Goal: Information Seeking & Learning: Learn about a topic

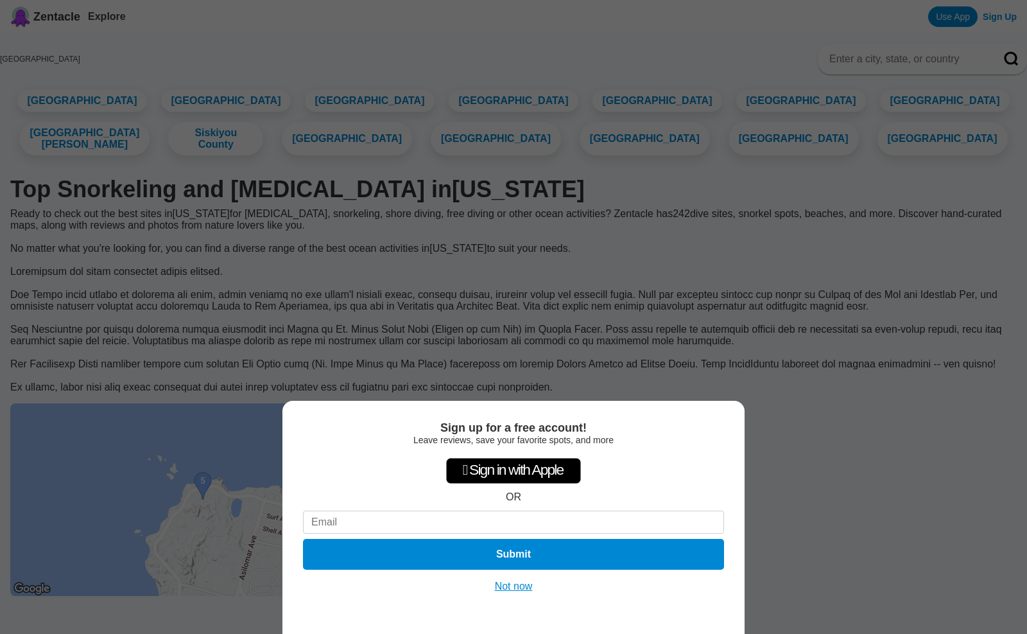
click at [450, 345] on div "Sign up for a free account! Leave reviews, save your favorite spots, and more …" at bounding box center [513, 317] width 1027 height 634
click at [509, 587] on button "Not now" at bounding box center [514, 586] width 46 height 13
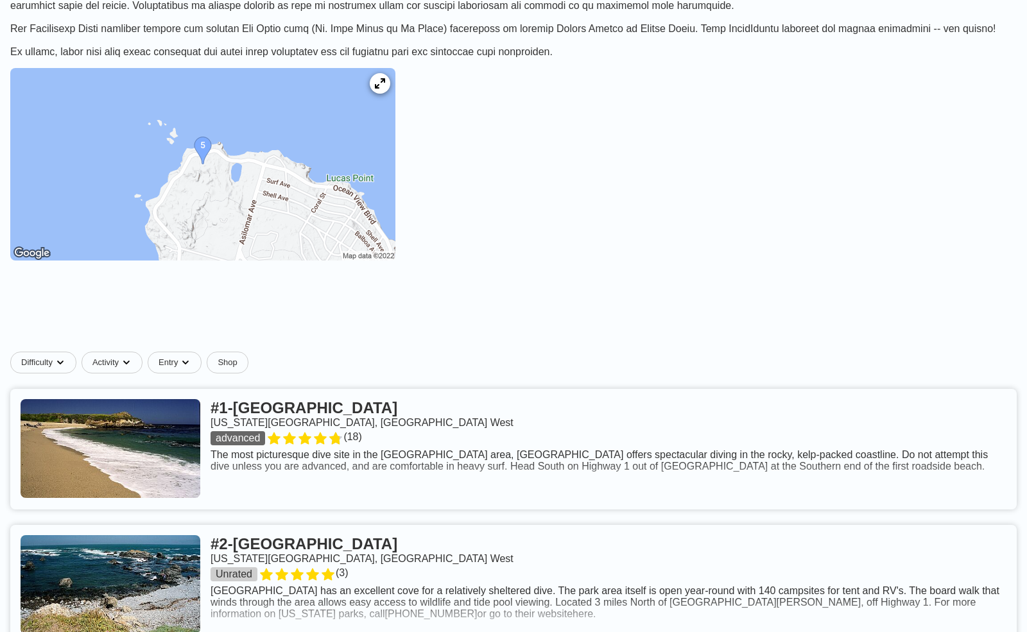
scroll to position [346, 0]
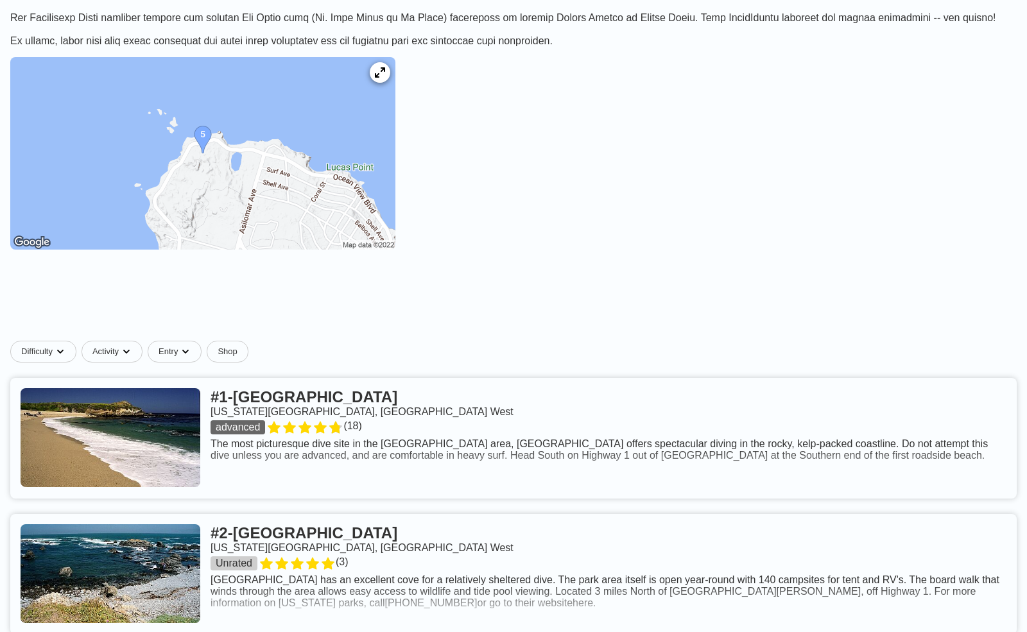
click at [329, 378] on link at bounding box center [513, 438] width 1007 height 121
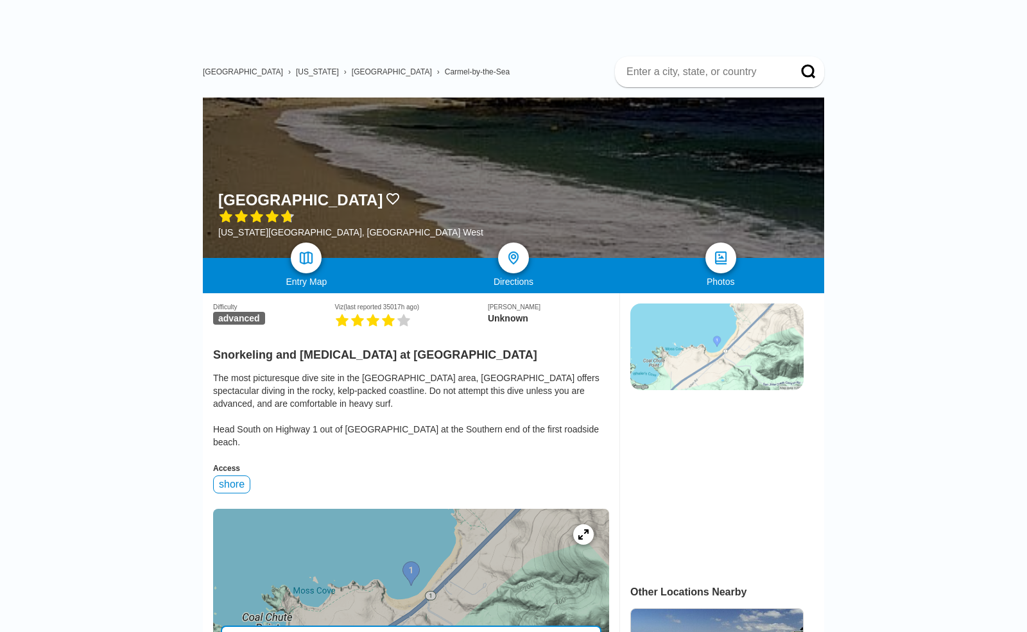
scroll to position [52, 0]
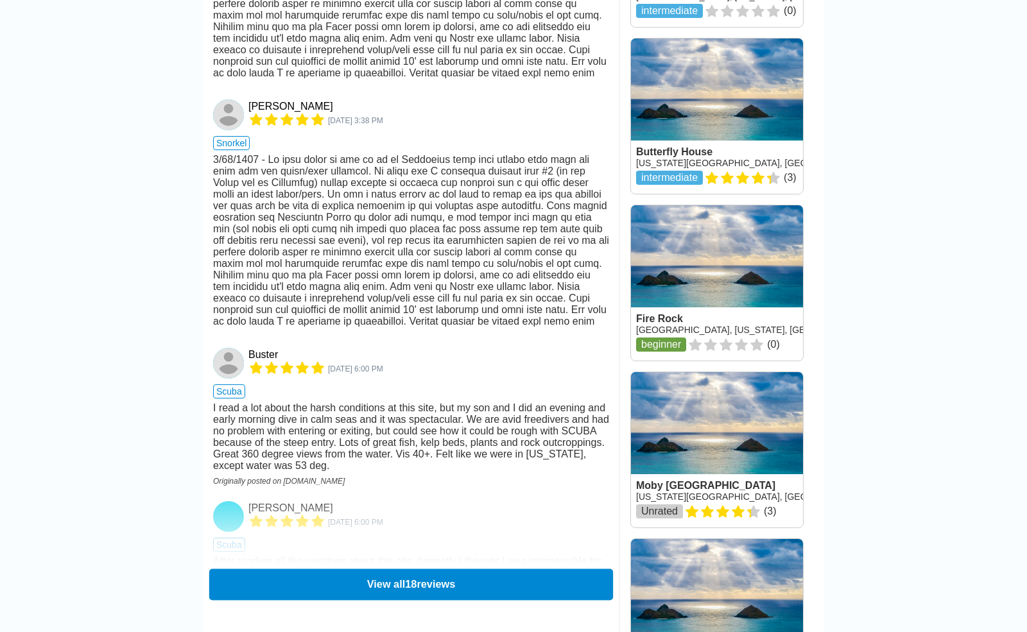
scroll to position [1454, 0]
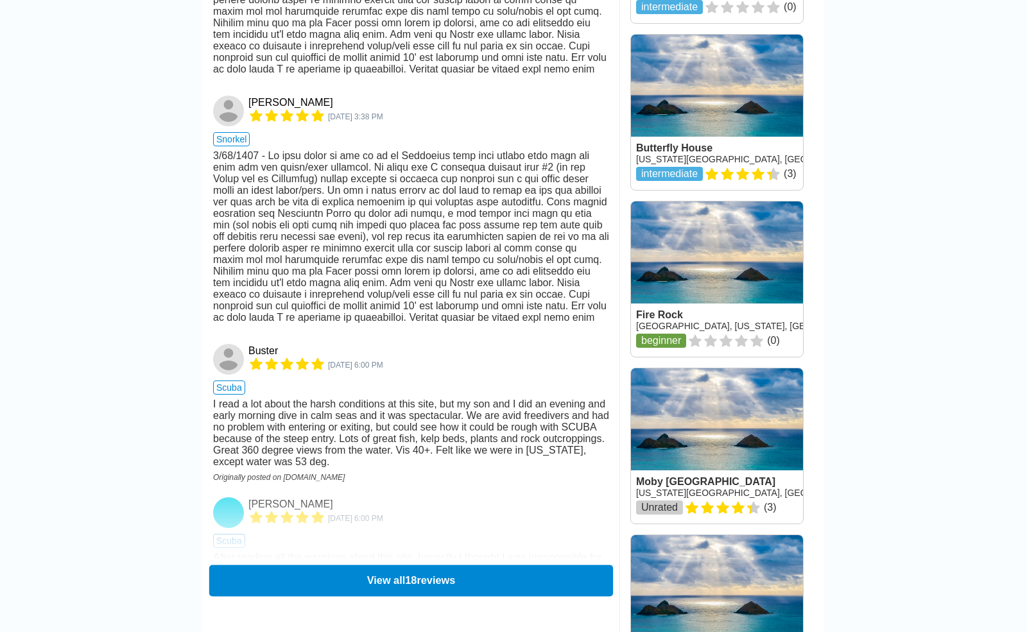
click at [426, 565] on button "View all 18 reviews" at bounding box center [411, 580] width 404 height 31
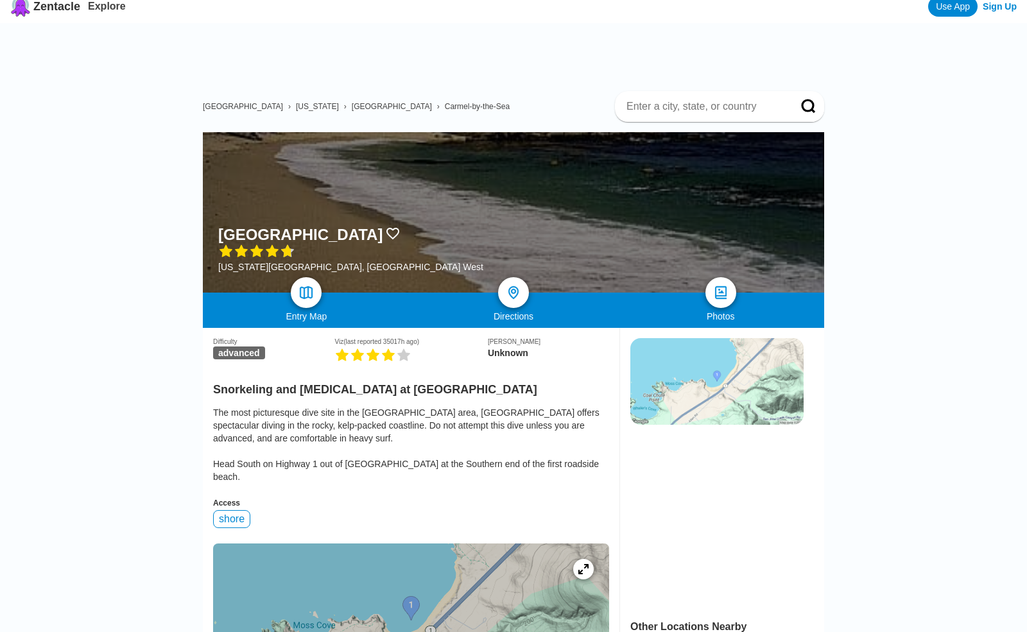
scroll to position [0, 0]
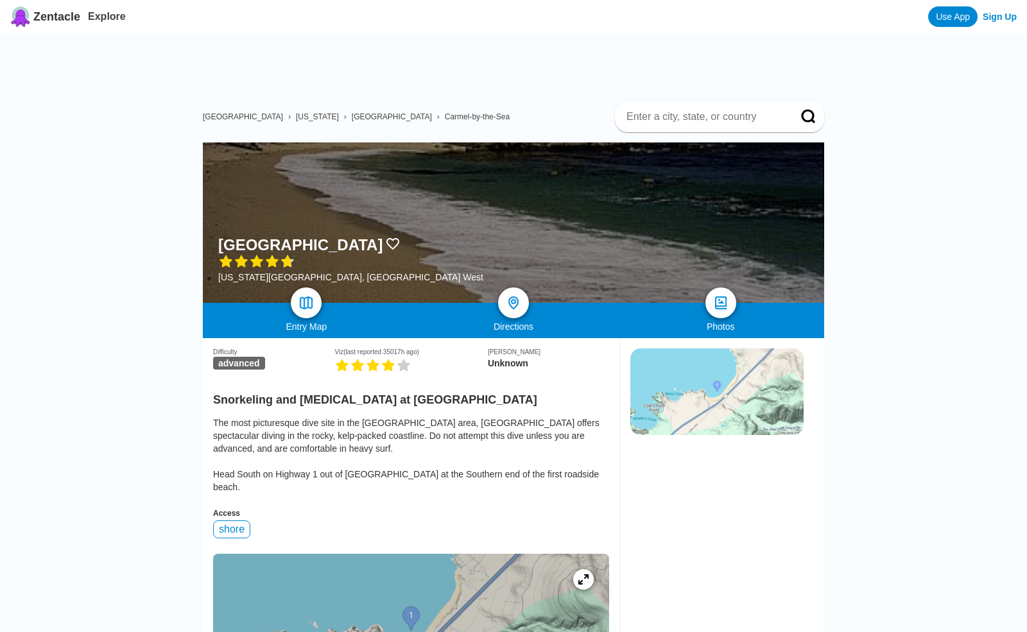
click at [445, 112] on span "Carmel-by-the-Sea" at bounding box center [477, 116] width 65 height 9
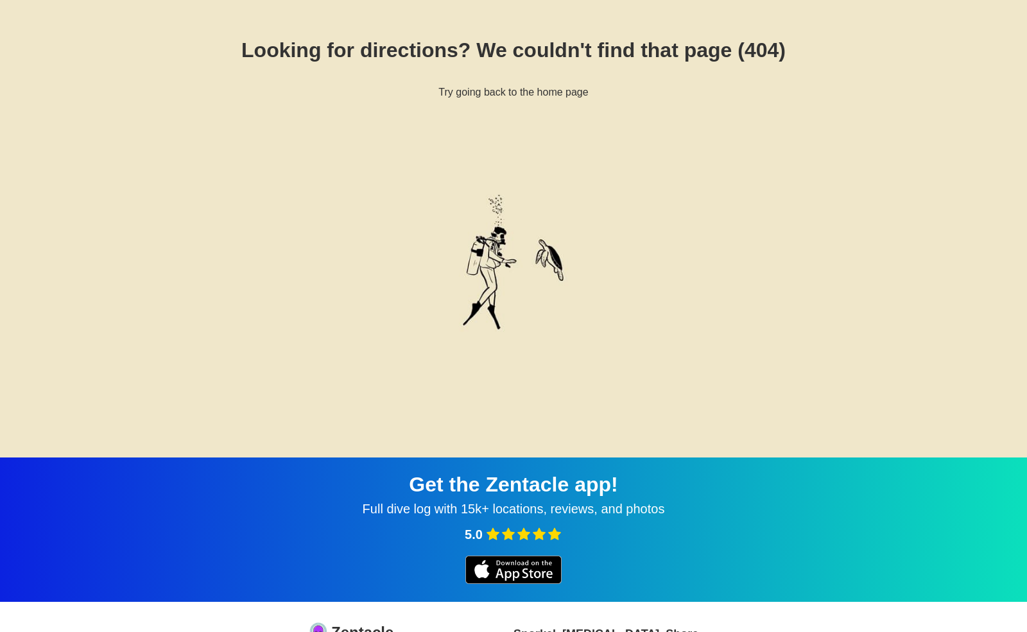
scroll to position [47, 0]
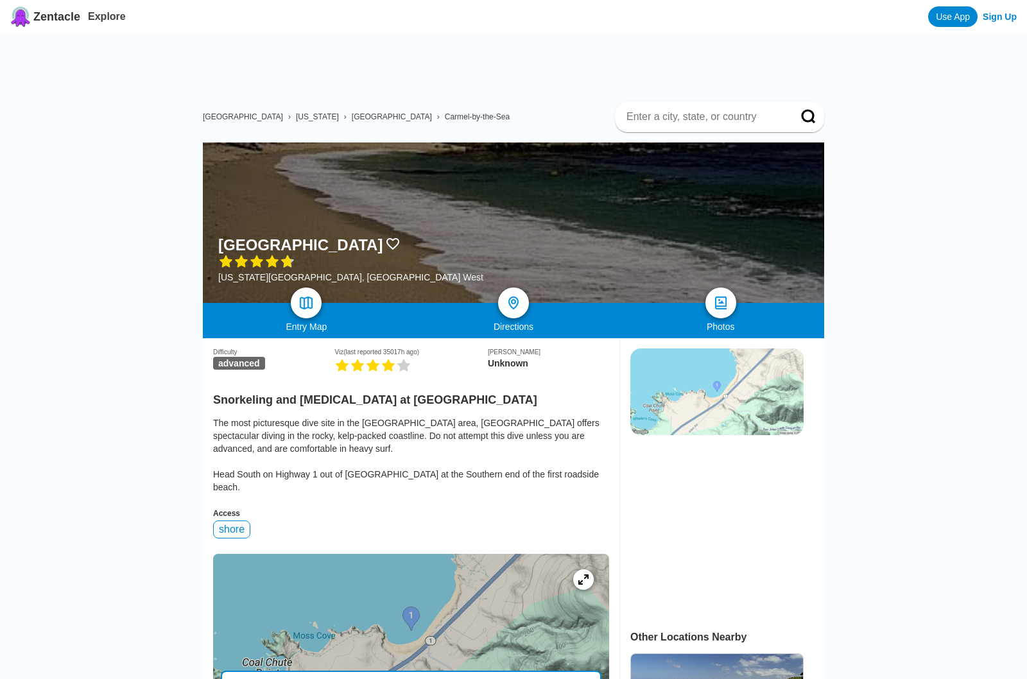
click at [360, 112] on span "[GEOGRAPHIC_DATA]" at bounding box center [392, 116] width 80 height 9
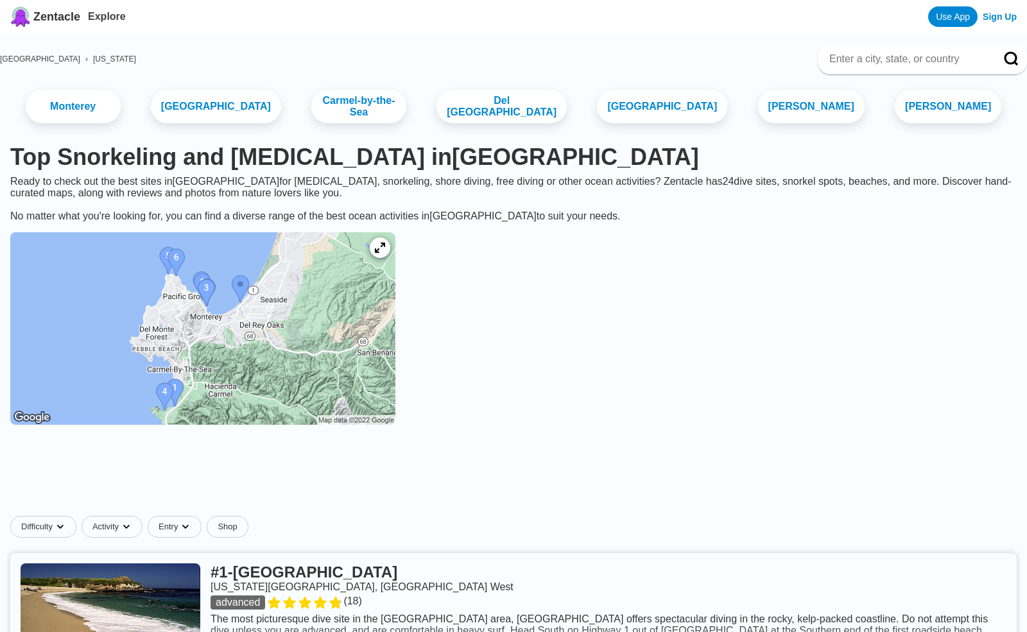
click at [241, 295] on img at bounding box center [202, 328] width 385 height 193
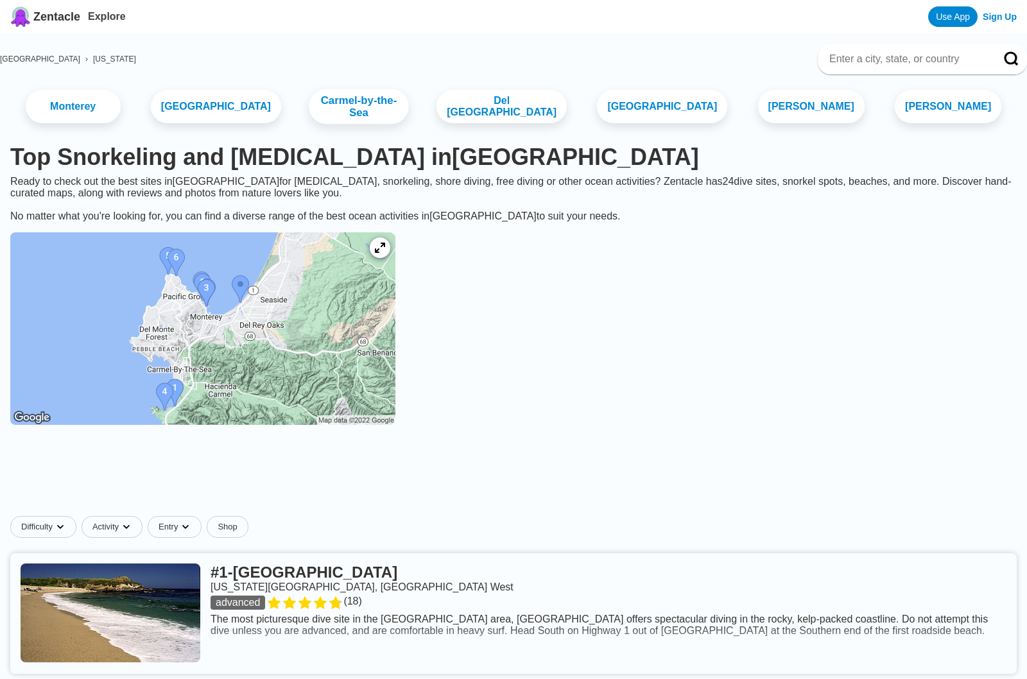
click at [366, 108] on link "Carmel-by-the-Sea" at bounding box center [359, 106] width 100 height 35
click at [526, 112] on link "Del Monte Forest" at bounding box center [501, 106] width 137 height 35
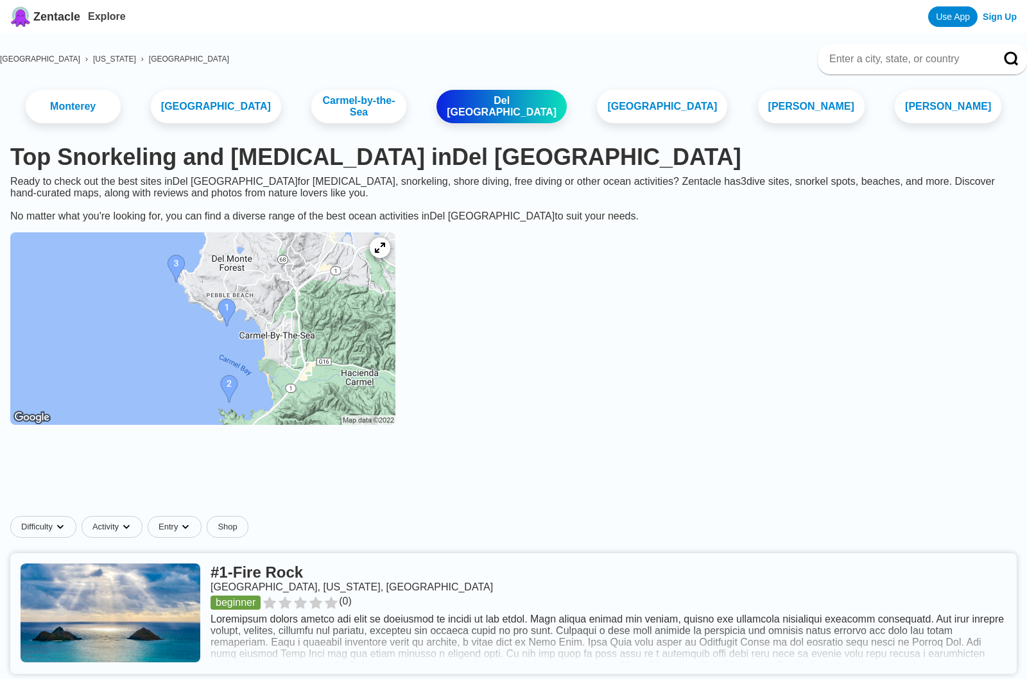
click at [230, 321] on img at bounding box center [202, 328] width 385 height 193
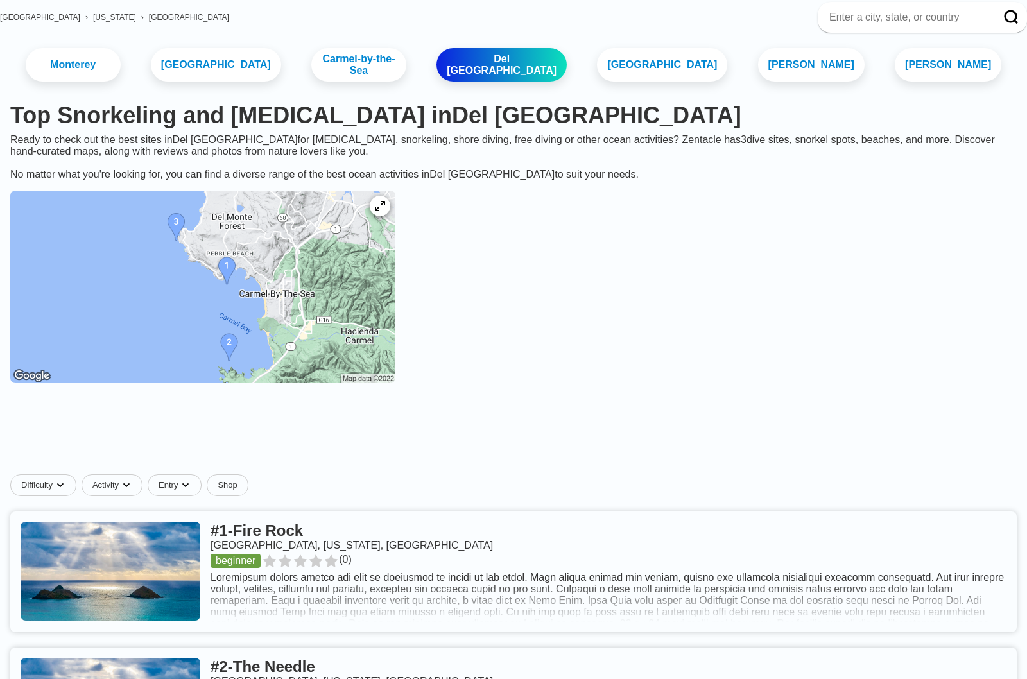
scroll to position [141, 0]
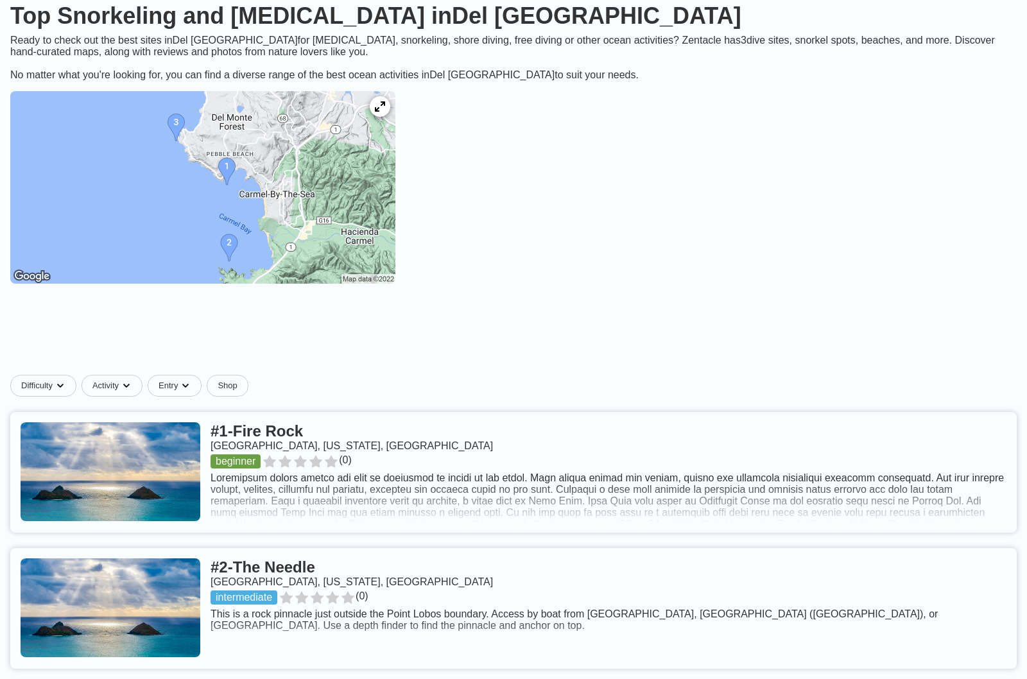
click at [530, 456] on link at bounding box center [513, 472] width 1007 height 121
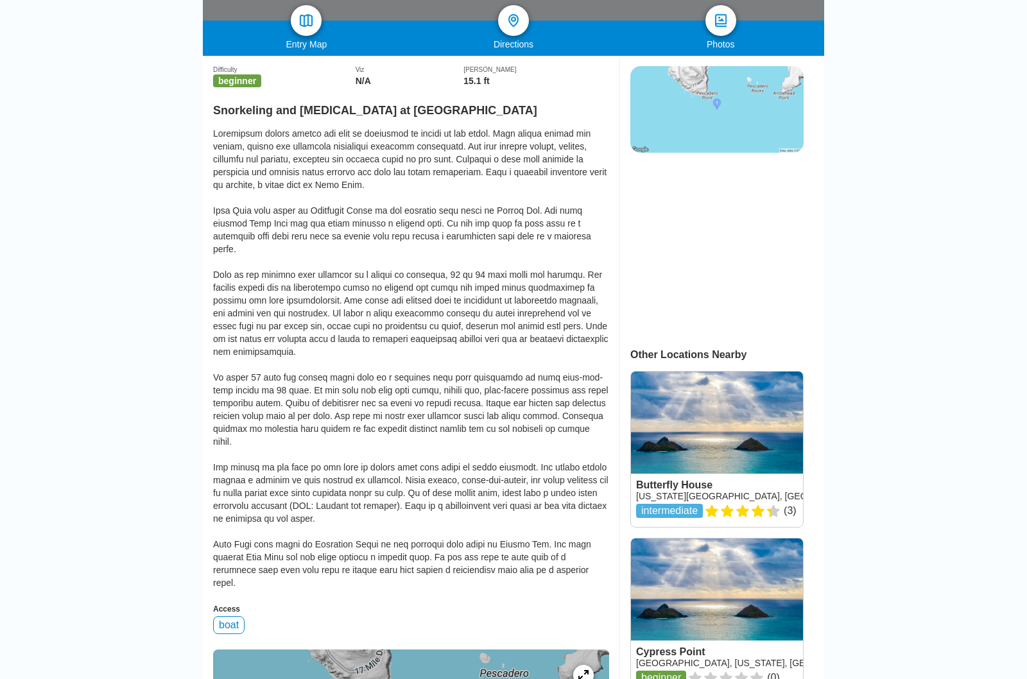
scroll to position [299, 0]
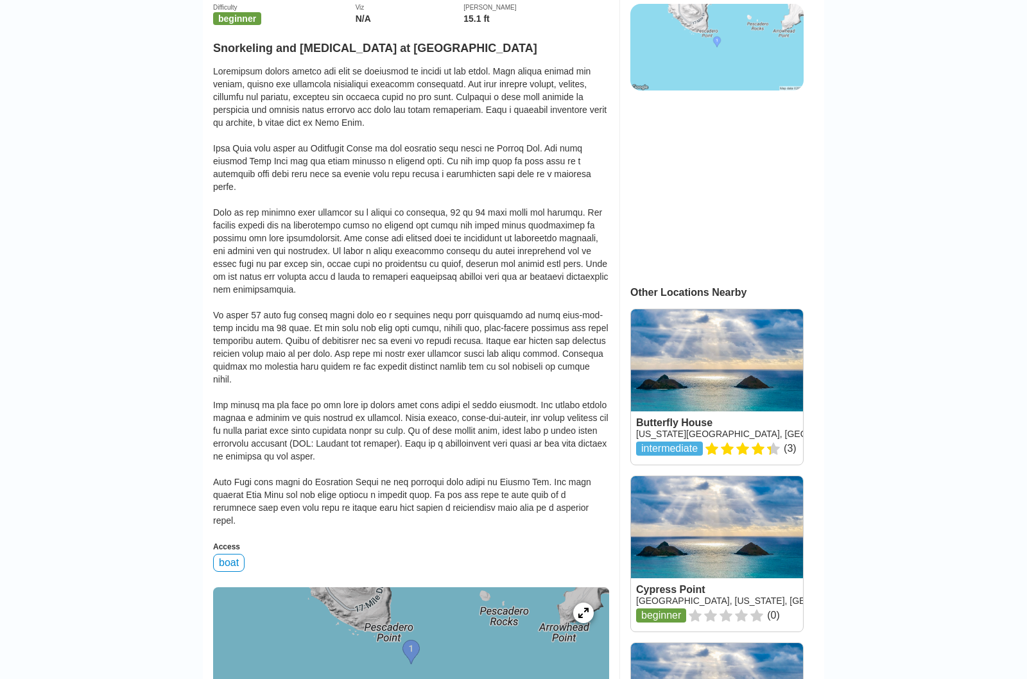
scroll to position [351, 0]
